Goal: Information Seeking & Learning: Learn about a topic

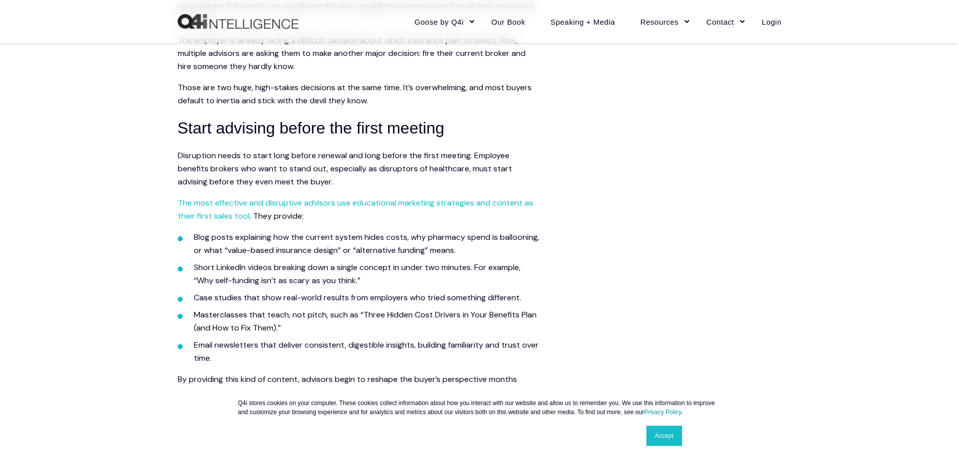
scroll to position [906, 0]
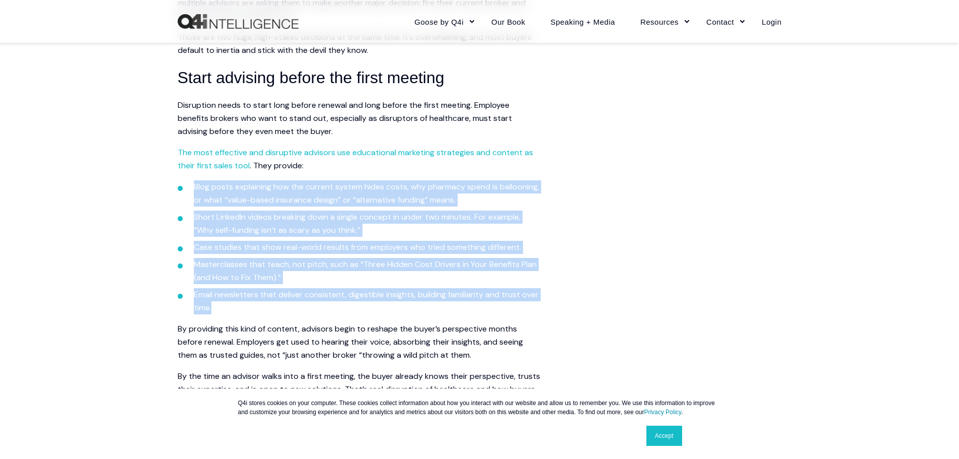
drag, startPoint x: 174, startPoint y: 187, endPoint x: 309, endPoint y: 312, distance: 184.1
copy ul "Blog posts explaining how the current system hides costs, why pharmacy spend is…"
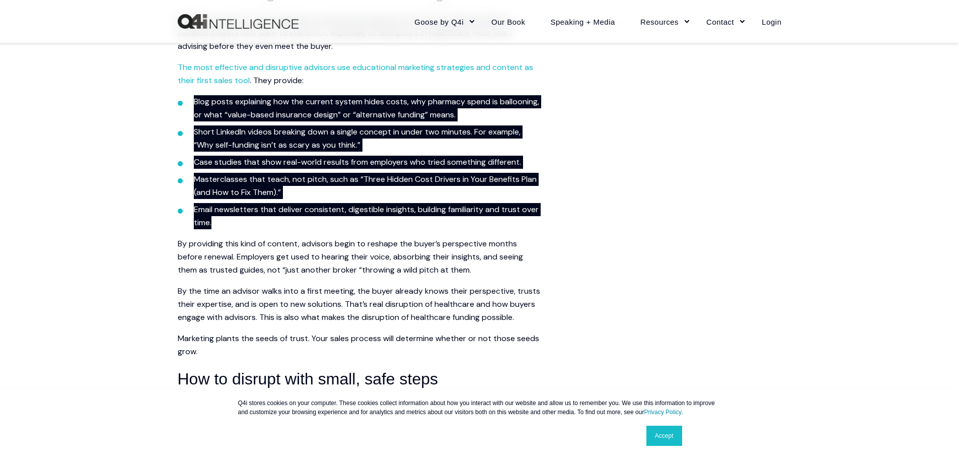
scroll to position [1007, 0]
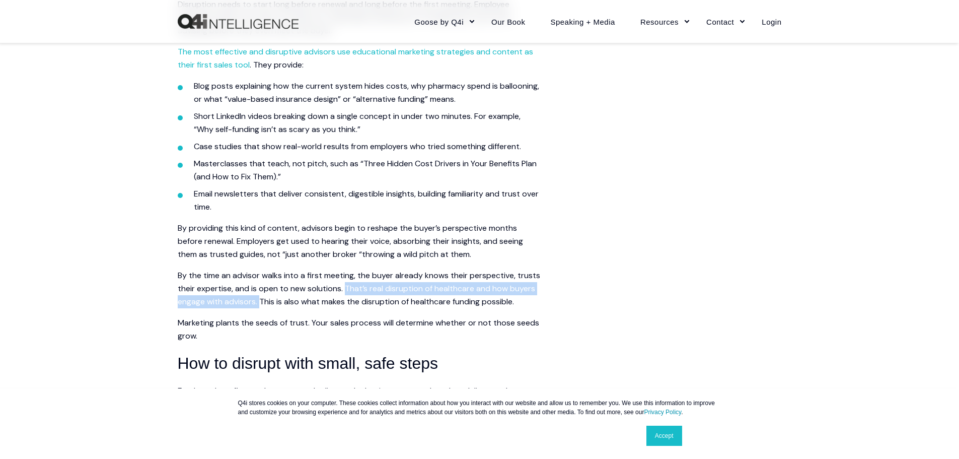
drag, startPoint x: 369, startPoint y: 286, endPoint x: 289, endPoint y: 301, distance: 81.4
click at [289, 301] on p "By the time an advisor walks into a first meeting, the buyer already knows thei…" at bounding box center [359, 288] width 362 height 39
copy p "That’s real disruption of healthcare and how buyers engage with advisors."
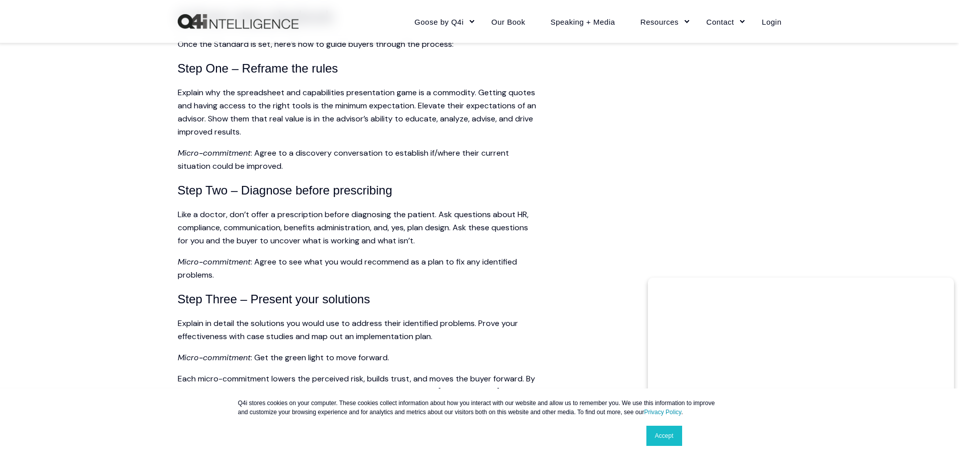
scroll to position [1762, 0]
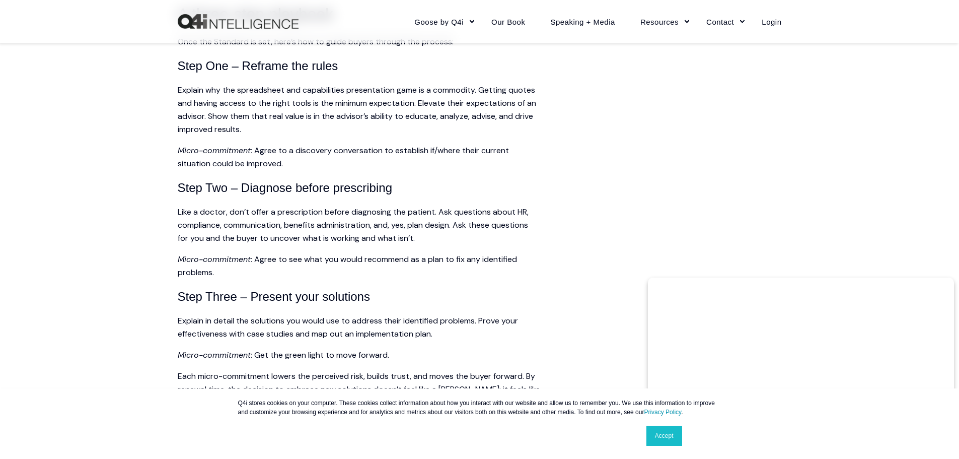
click at [429, 132] on p "Explain why the spreadsheet and capabilities presentation game is a commodity. …" at bounding box center [359, 110] width 362 height 52
drag, startPoint x: 406, startPoint y: 129, endPoint x: 483, endPoint y: 140, distance: 77.8
click at [483, 136] on p "Explain why the spreadsheet and capabilities presentation game is a commodity. …" at bounding box center [359, 110] width 362 height 52
copy p "educate, analyze, advise, and drive improved results."
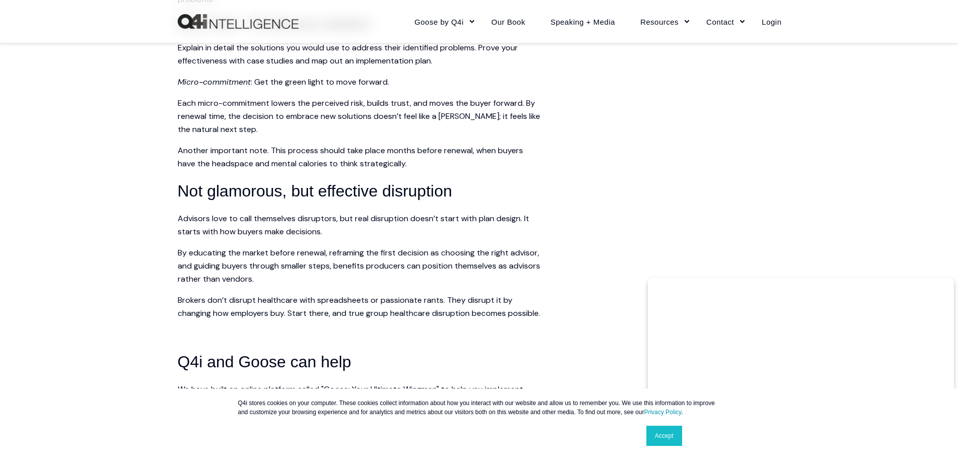
scroll to position [2064, 0]
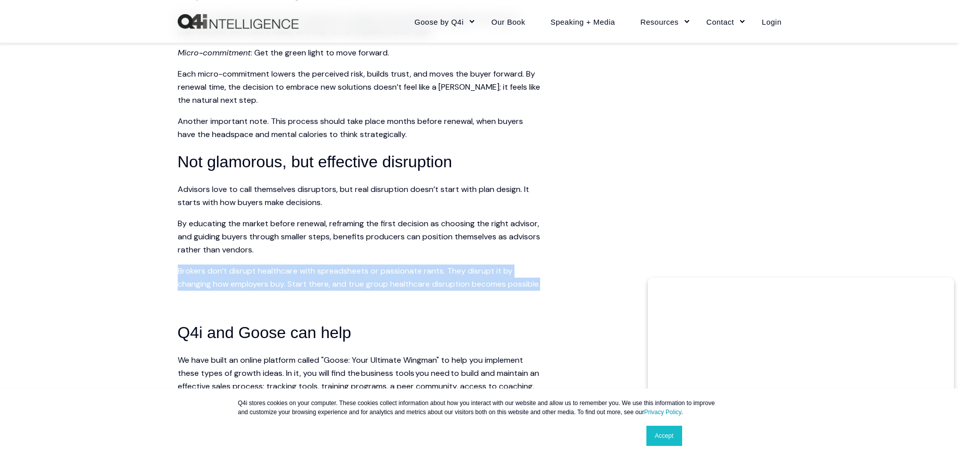
drag, startPoint x: 179, startPoint y: 283, endPoint x: 214, endPoint y: 309, distance: 44.0
click at [214, 290] on p "Brokers don’t disrupt healthcare with spreadsheets or passionate rants. They di…" at bounding box center [359, 277] width 362 height 26
copy p "Brokers don’t disrupt healthcare with spreadsheets or passionate rants. They di…"
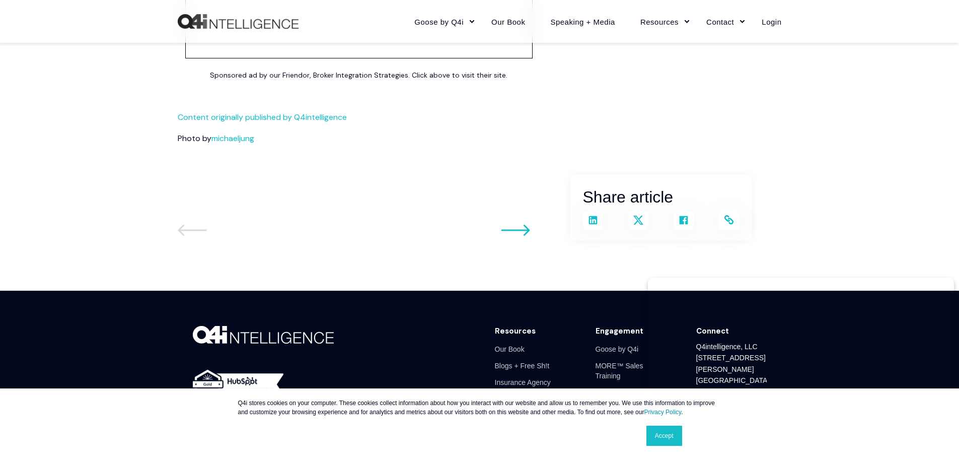
scroll to position [2663, 0]
